Goal: Task Accomplishment & Management: Manage account settings

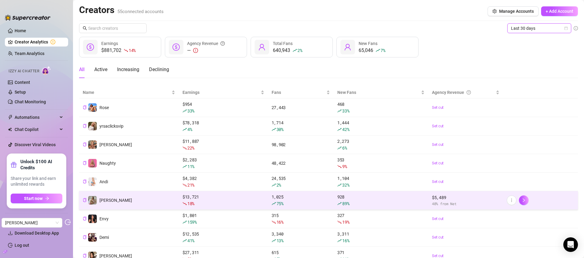
scroll to position [61, 0]
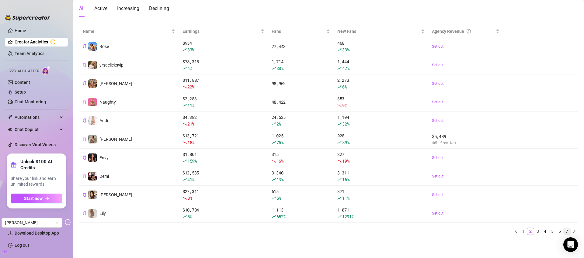
click at [563, 232] on link "7" at bounding box center [566, 231] width 7 height 7
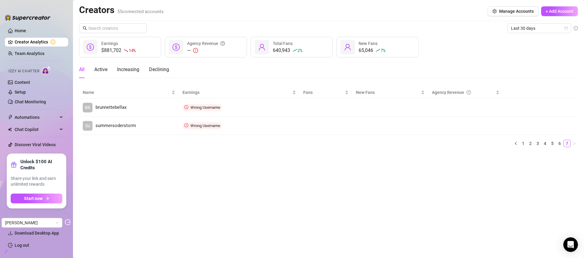
scroll to position [0, 0]
click at [549, 143] on link "5" at bounding box center [552, 143] width 7 height 7
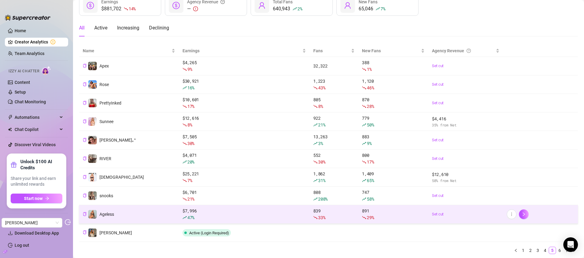
scroll to position [61, 0]
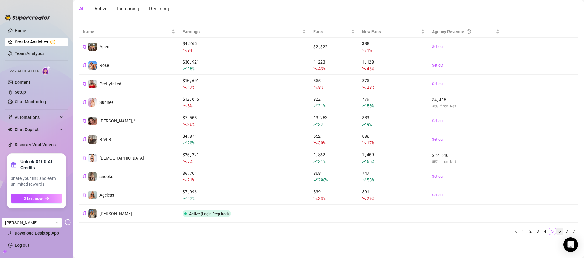
click at [556, 234] on link "6" at bounding box center [559, 231] width 7 height 7
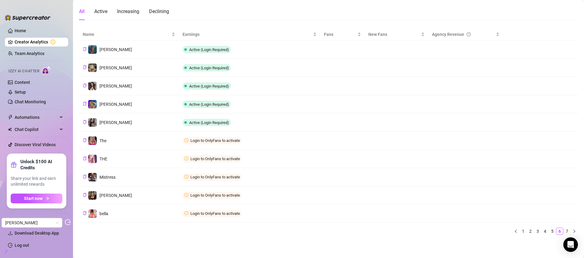
scroll to position [0, 0]
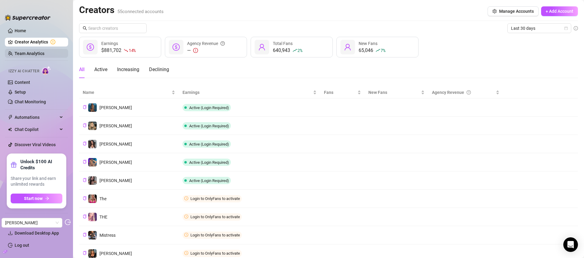
click at [44, 53] on link "Team Analytics" at bounding box center [30, 53] width 30 height 5
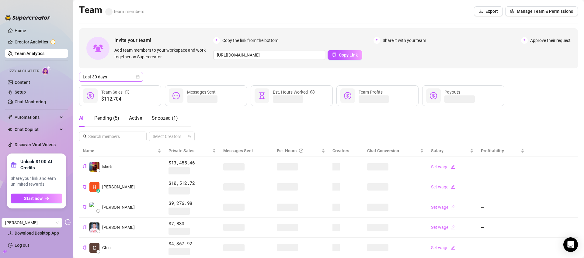
click at [125, 77] on span "Last 30 days" at bounding box center [111, 76] width 57 height 9
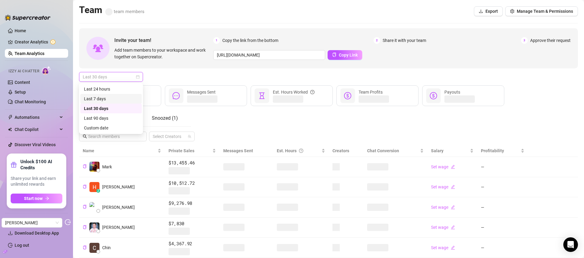
click at [120, 95] on div "Last 7 days" at bounding box center [110, 99] width 61 height 10
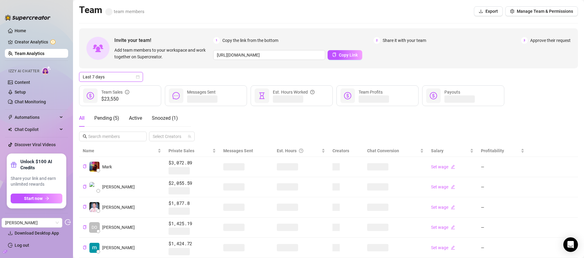
click at [174, 76] on div "Last 7 days Last 7 days" at bounding box center [328, 77] width 498 height 10
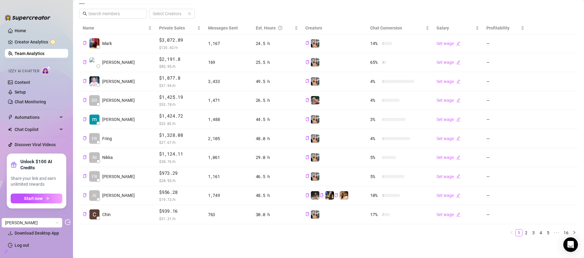
scroll to position [123, 0]
click at [522, 232] on link "2" at bounding box center [525, 232] width 7 height 7
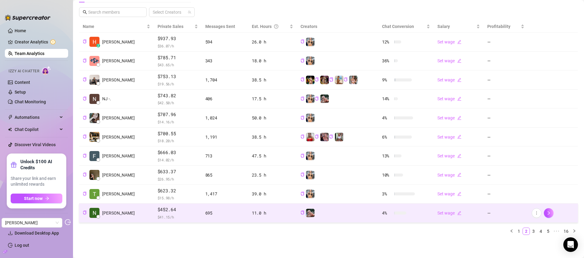
scroll to position [111, 0]
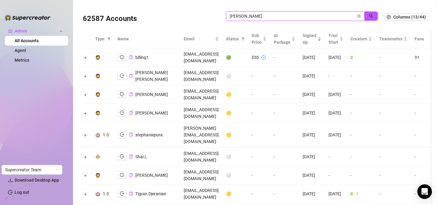
type input "carrie"
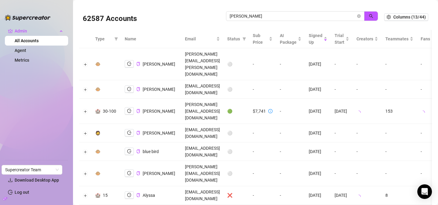
click at [223, 99] on td "carrie@alleviatedmodelsuccess.com" at bounding box center [202, 111] width 42 height 25
copy td "carrie@alleviatedmodelsuccess.com"
click at [127, 109] on icon "logout" at bounding box center [129, 111] width 4 height 4
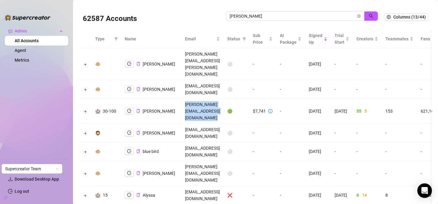
copy td "carrie@alleviatedmodelsuccess.com"
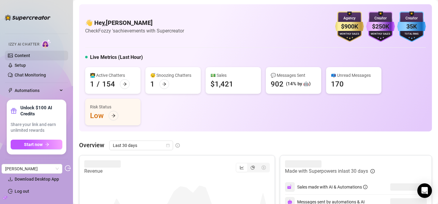
click at [22, 54] on link "Content" at bounding box center [22, 55] width 15 height 5
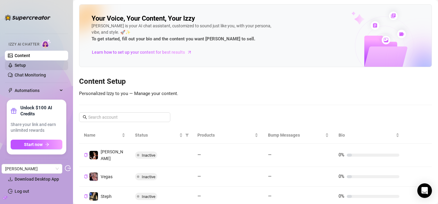
click at [18, 64] on link "Setup" at bounding box center [20, 65] width 11 height 5
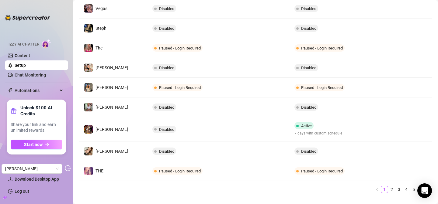
scroll to position [166, 0]
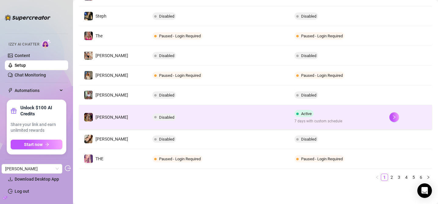
click at [242, 118] on td "Disabled" at bounding box center [218, 117] width 142 height 24
